Goal: Information Seeking & Learning: Check status

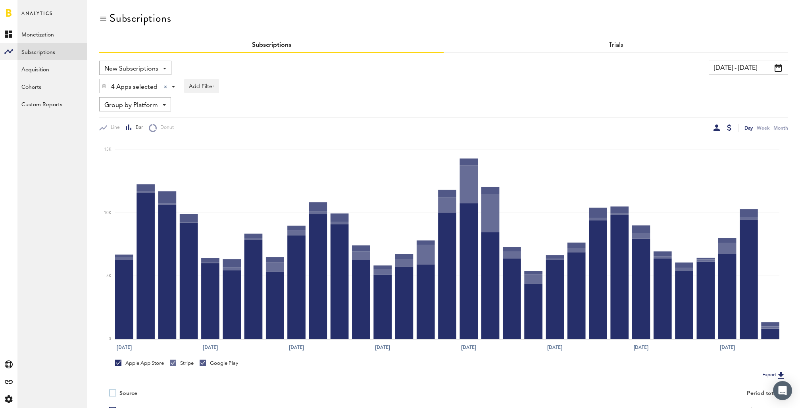
click at [717, 129] on div at bounding box center [716, 128] width 6 height 6
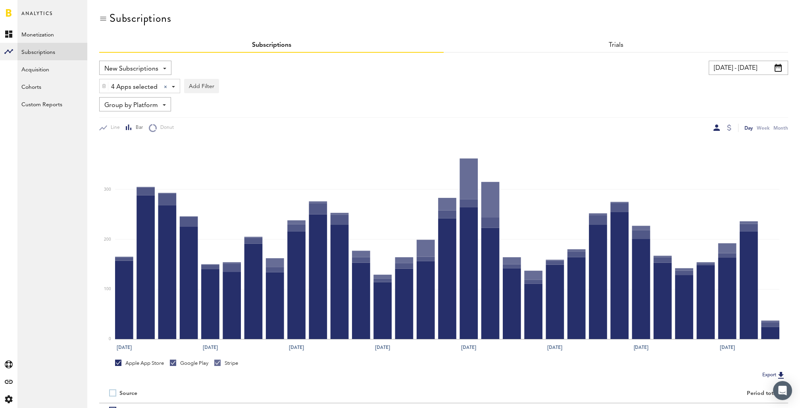
click at [152, 104] on span "Group by Platform" at bounding box center [131, 105] width 54 height 13
click at [153, 154] on span "Group by Subscription" at bounding box center [147, 151] width 80 height 13
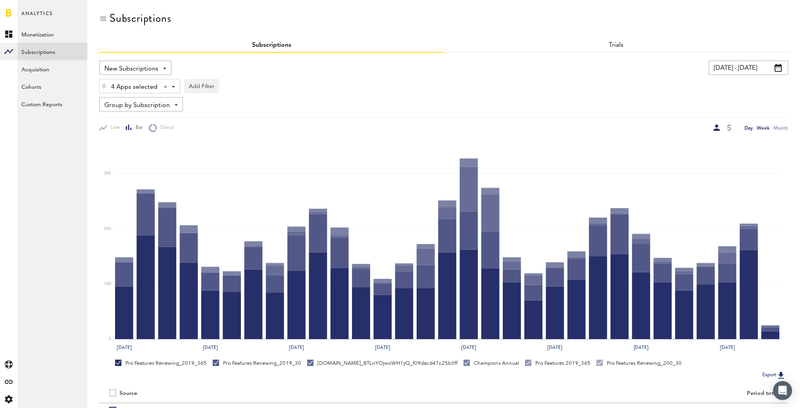
click at [766, 127] on div "Week" at bounding box center [762, 128] width 13 height 8
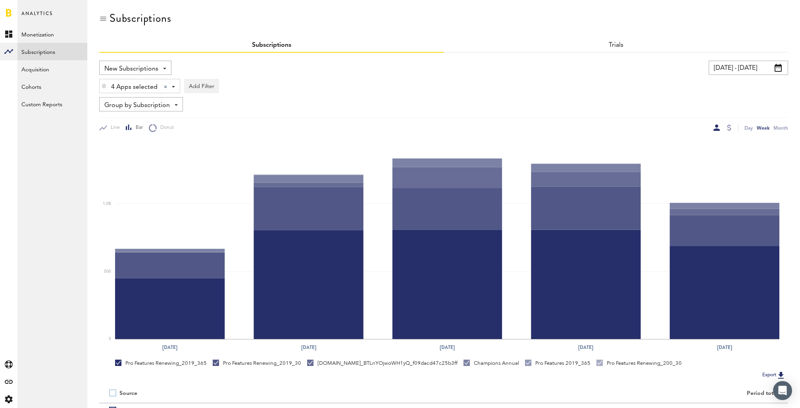
click at [727, 131] on div at bounding box center [728, 128] width 6 height 8
click at [728, 127] on div at bounding box center [729, 128] width 4 height 6
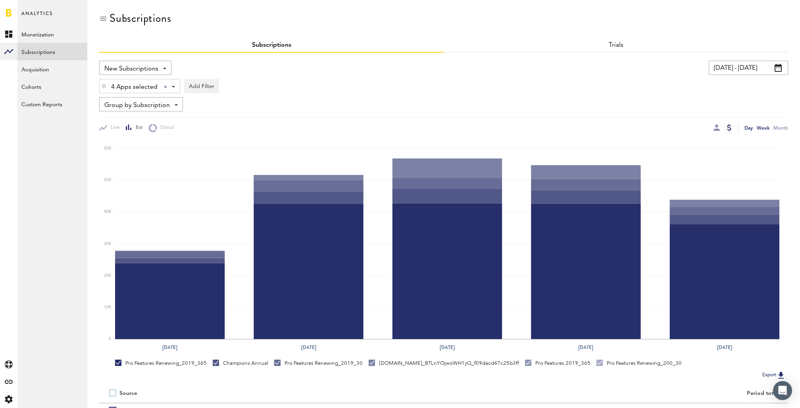
click at [747, 127] on div "Day" at bounding box center [748, 128] width 8 height 8
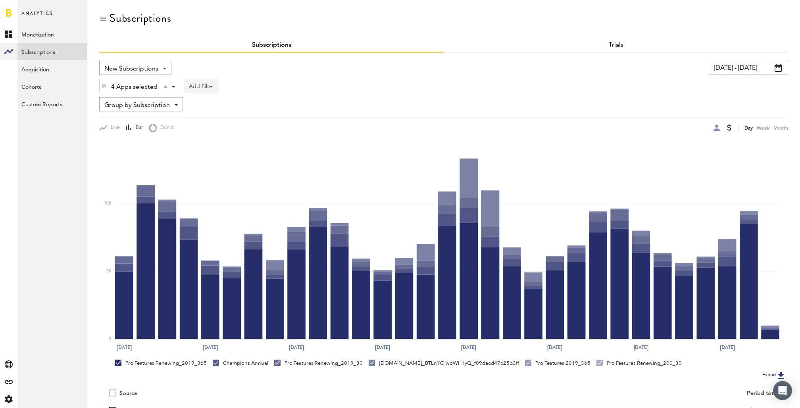
click at [200, 88] on button "Add Filter" at bounding box center [201, 86] width 35 height 14
click at [228, 153] on li "Subscription durations" at bounding box center [220, 149] width 64 height 14
click at [241, 85] on div "Subscription durations" at bounding box center [231, 87] width 70 height 13
click at [249, 133] on span "1 year" at bounding box center [222, 133] width 61 height 13
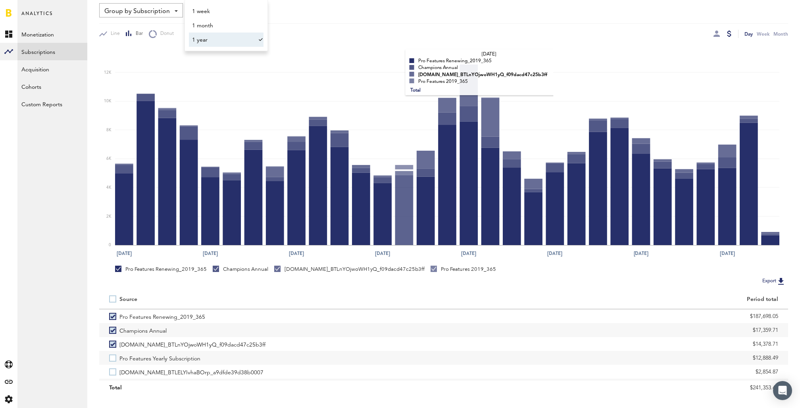
scroll to position [108, 0]
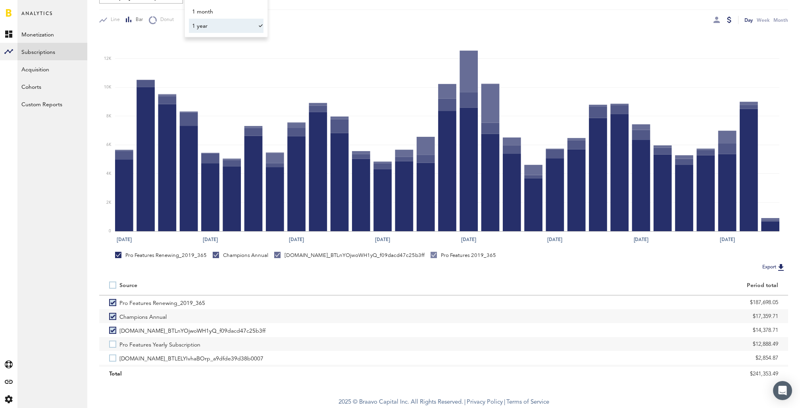
click at [114, 285] on label at bounding box center [114, 285] width 10 height 0
checkbox input "true"
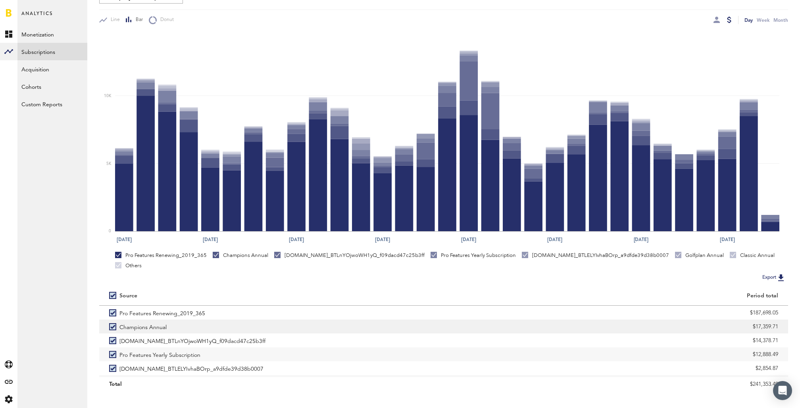
click at [113, 320] on label "Champions Annual" at bounding box center [271, 327] width 324 height 14
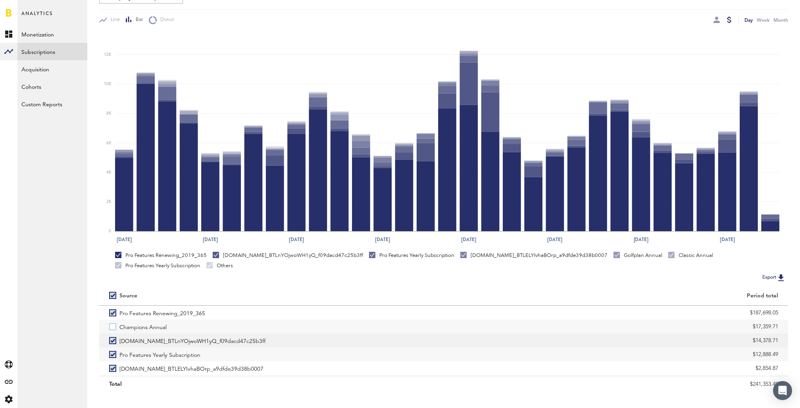
click at [117, 343] on label "[DOMAIN_NAME]_BTLnYOjwoWH1yQ_f09dacd47c25b3ff" at bounding box center [271, 341] width 324 height 14
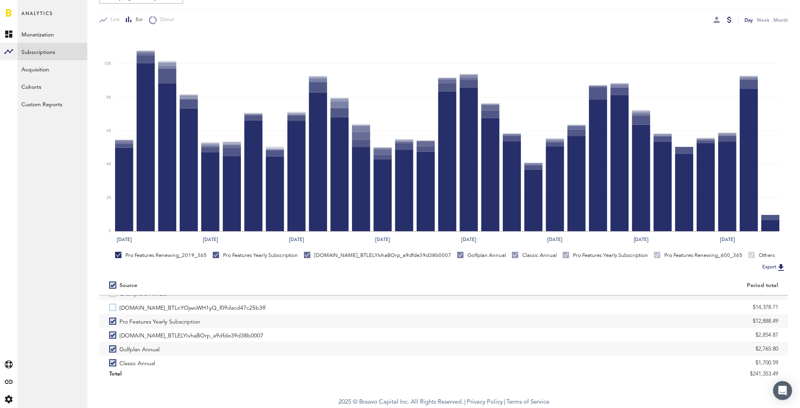
scroll to position [27, 0]
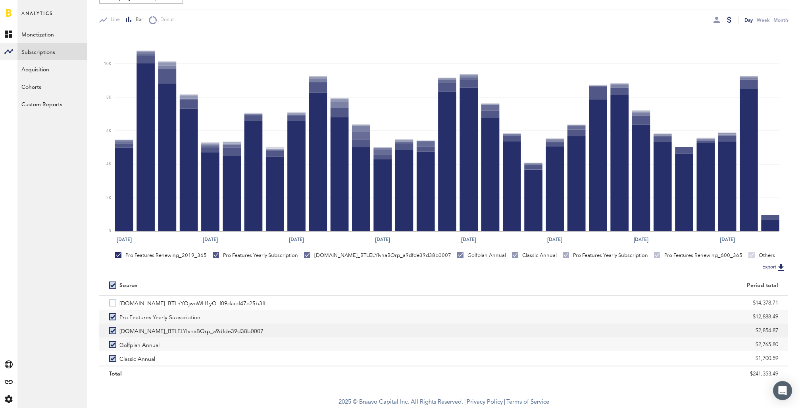
click at [115, 331] on label "[DOMAIN_NAME]_BTLELYIvhaBOrp_a9dfde39d38b0007" at bounding box center [271, 331] width 324 height 14
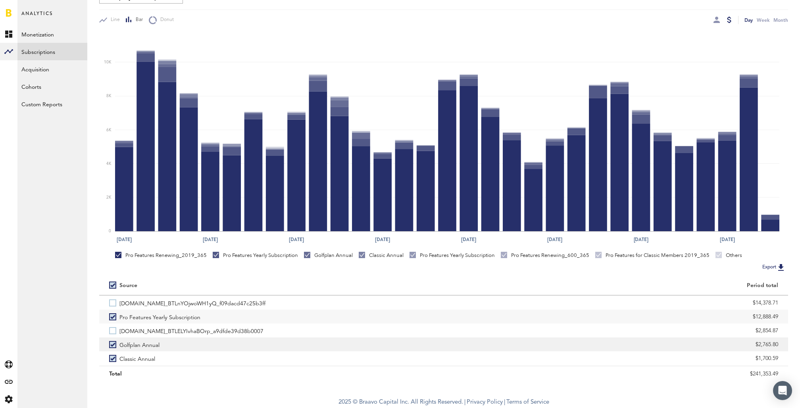
click at [113, 345] on label "Golfplan Annual" at bounding box center [271, 345] width 324 height 14
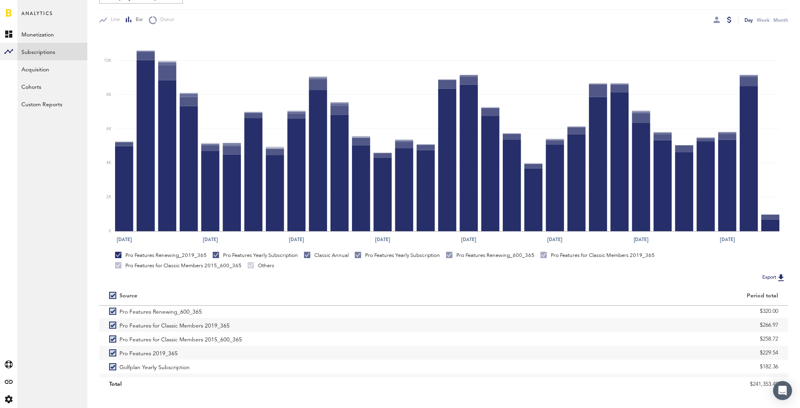
scroll to position [124, 0]
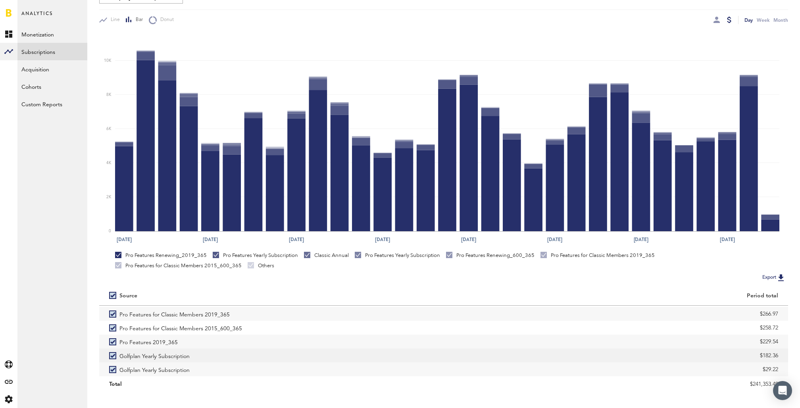
click at [113, 355] on label "Golfplan Yearly Subscription" at bounding box center [271, 356] width 324 height 14
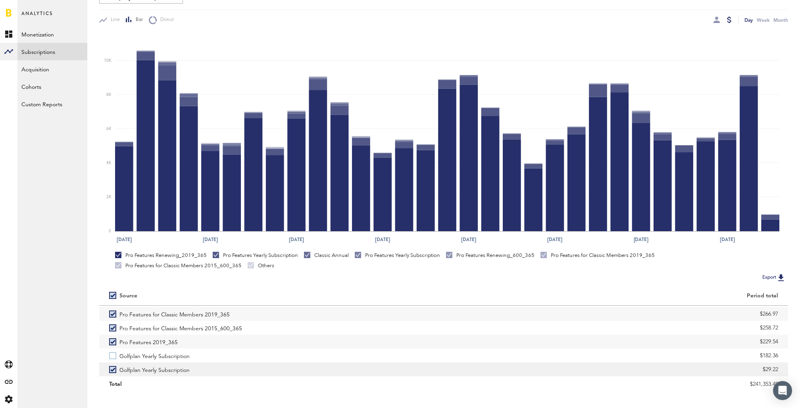
click at [111, 366] on label "Golfplan Yearly Subscription" at bounding box center [271, 370] width 324 height 14
click at [717, 21] on div at bounding box center [716, 20] width 6 height 6
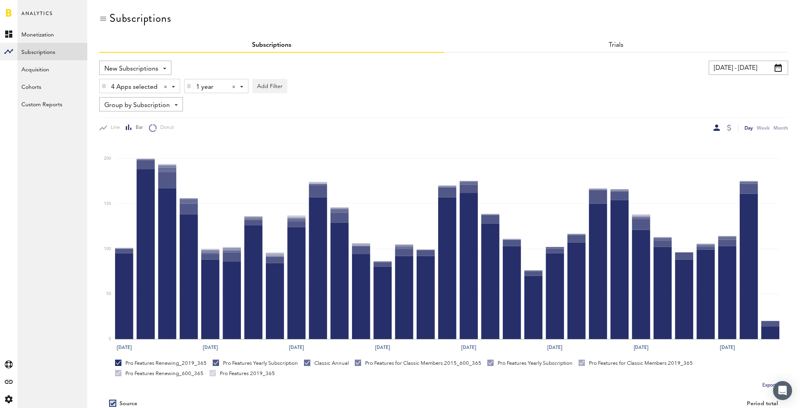
click at [232, 86] on div at bounding box center [233, 86] width 3 height 3
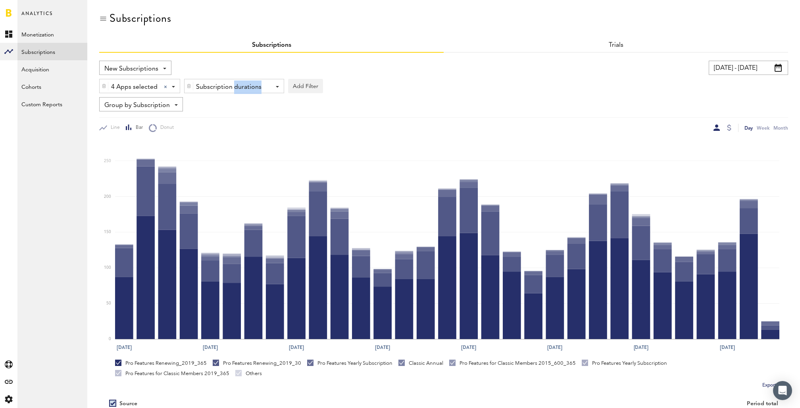
click at [232, 86] on div "Subscription durations" at bounding box center [231, 87] width 70 height 13
click at [225, 117] on span "1 month" at bounding box center [222, 119] width 61 height 13
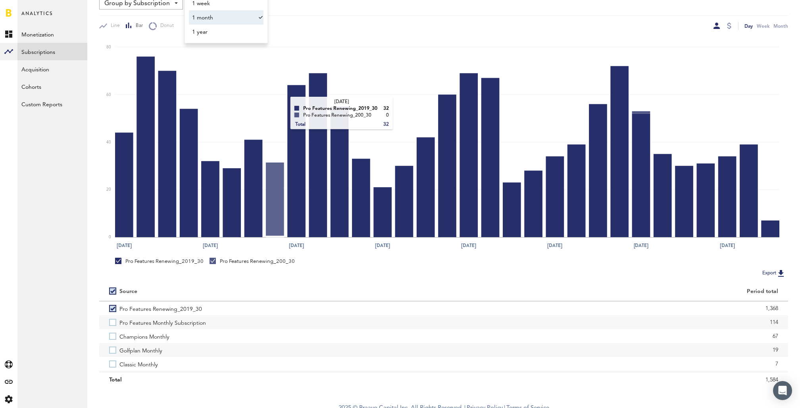
scroll to position [108, 0]
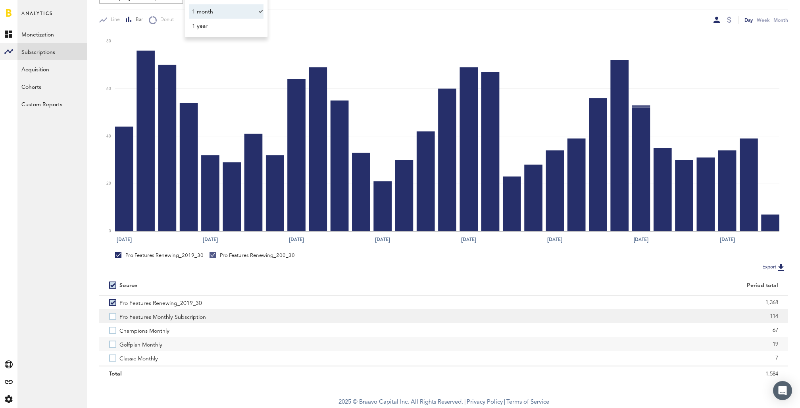
click at [113, 315] on label "Pro Features Monthly Subscription" at bounding box center [271, 316] width 324 height 14
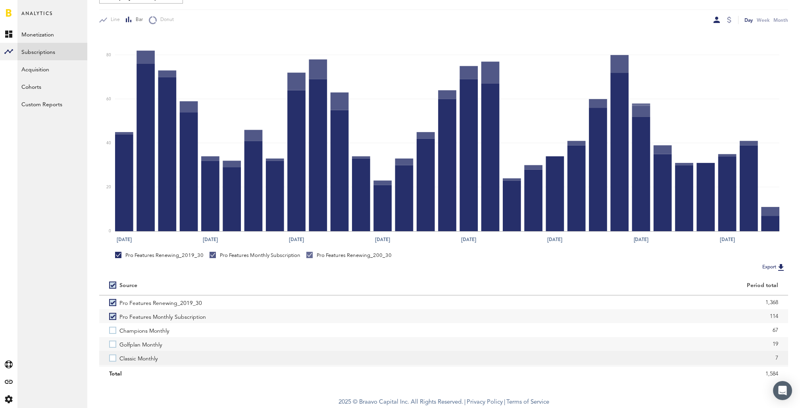
click at [113, 357] on label "Classic Monthly" at bounding box center [271, 358] width 324 height 14
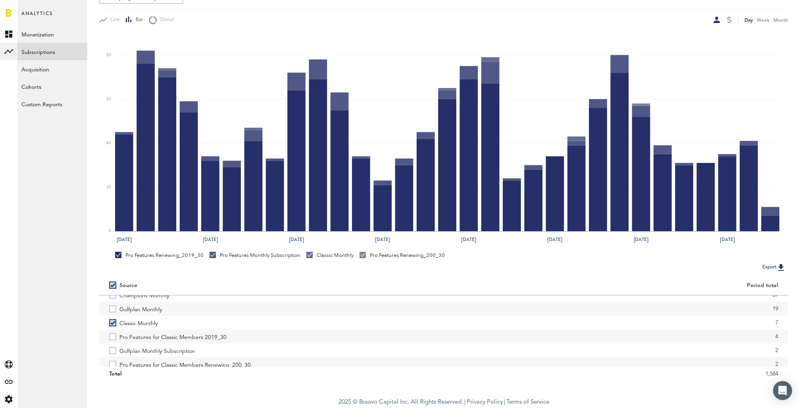
scroll to position [50, 0]
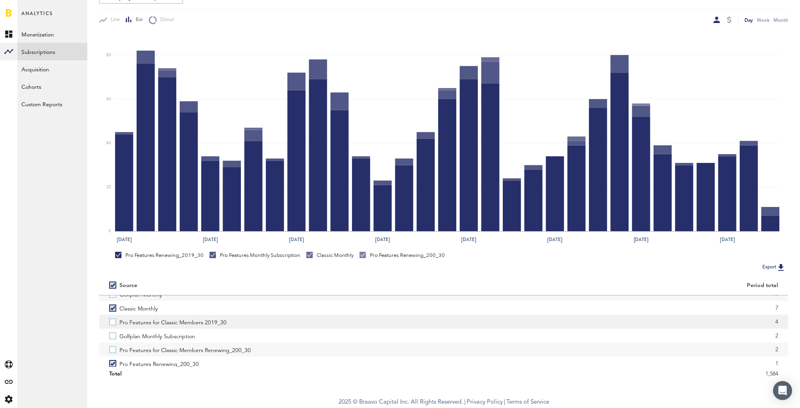
click at [111, 318] on label "Pro Features for Classic Members 2019_30" at bounding box center [271, 322] width 324 height 14
click at [113, 346] on label "Pro Features for Classic Members Renewing_200_30" at bounding box center [271, 350] width 324 height 14
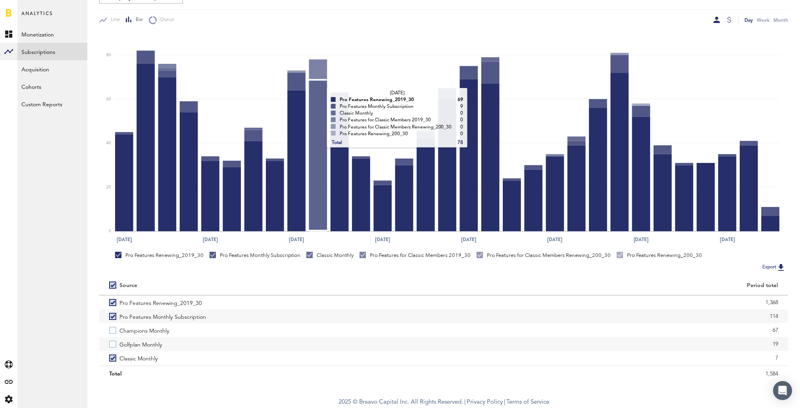
scroll to position [0, 0]
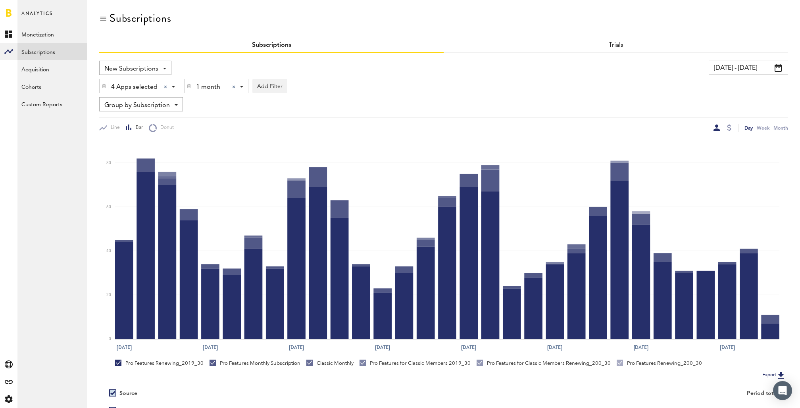
click at [234, 86] on div at bounding box center [233, 86] width 3 height 3
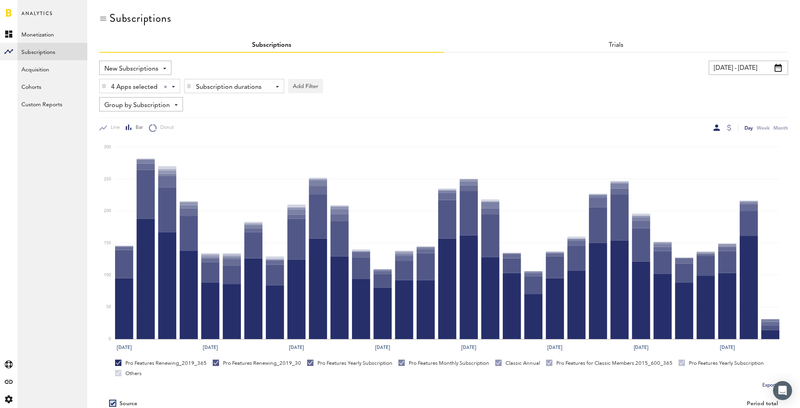
click at [612, 40] on div "Trials" at bounding box center [615, 45] width 344 height 14
click at [617, 50] on div "Trials" at bounding box center [615, 45] width 344 height 14
click at [616, 44] on link "Trials" at bounding box center [615, 45] width 15 height 6
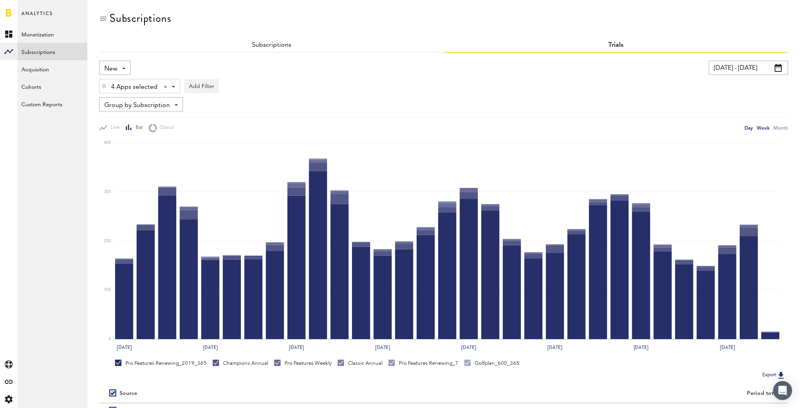
click at [762, 129] on div "Week" at bounding box center [762, 128] width 13 height 8
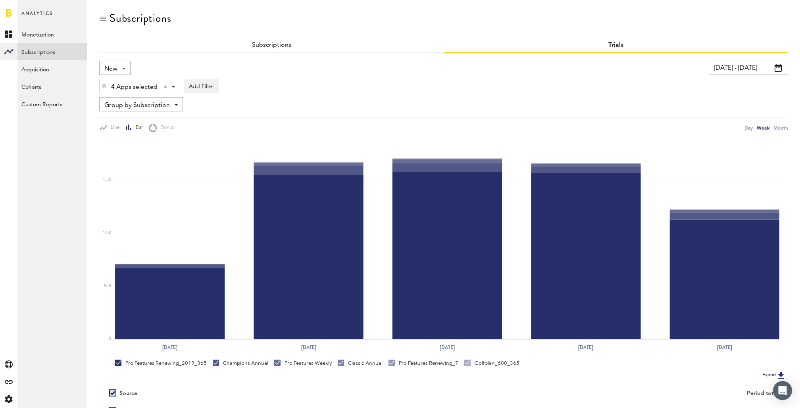
click at [116, 67] on span "New" at bounding box center [110, 68] width 13 height 13
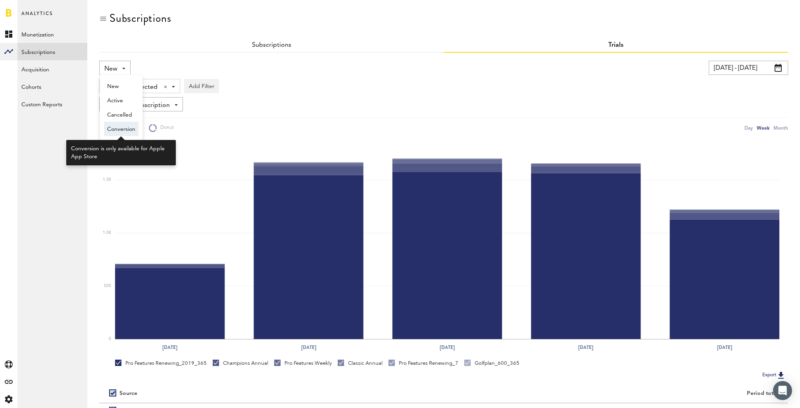
click at [117, 134] on span "Conversion" at bounding box center [121, 129] width 28 height 13
